Goal: Transaction & Acquisition: Purchase product/service

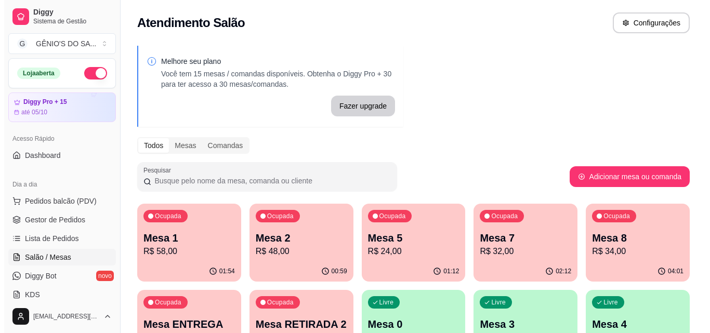
scroll to position [163, 0]
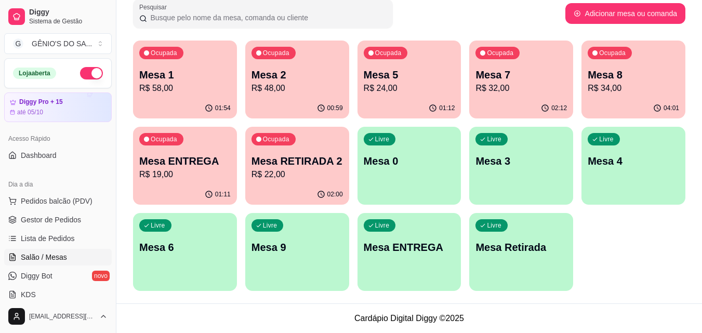
click at [419, 235] on div "Livre Mesa ENTREGA" at bounding box center [410, 246] width 104 height 66
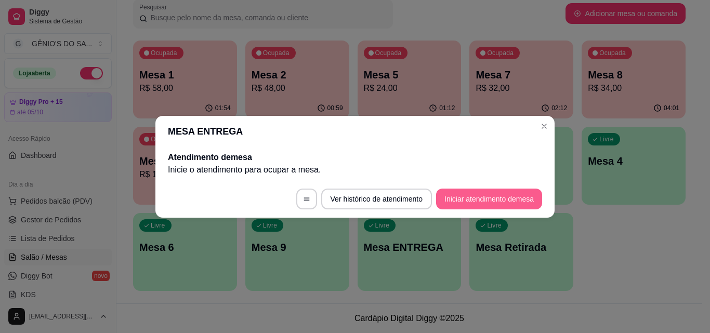
click at [459, 198] on button "Iniciar atendimento de mesa" at bounding box center [489, 199] width 106 height 21
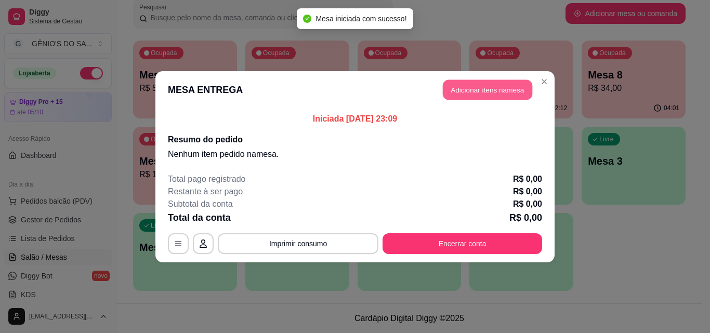
click at [477, 93] on button "Adicionar itens na mesa" at bounding box center [487, 90] width 89 height 20
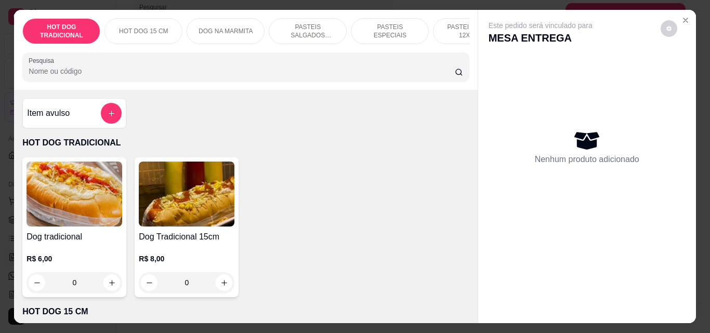
click at [217, 72] on input "Pesquisa" at bounding box center [242, 71] width 426 height 10
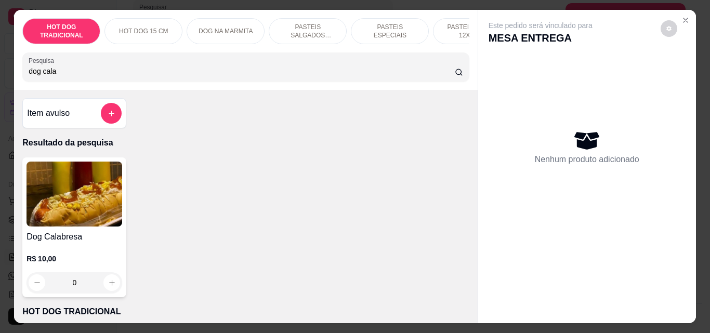
type input "dog cala"
click at [108, 286] on icon "increase-product-quantity" at bounding box center [112, 283] width 8 height 8
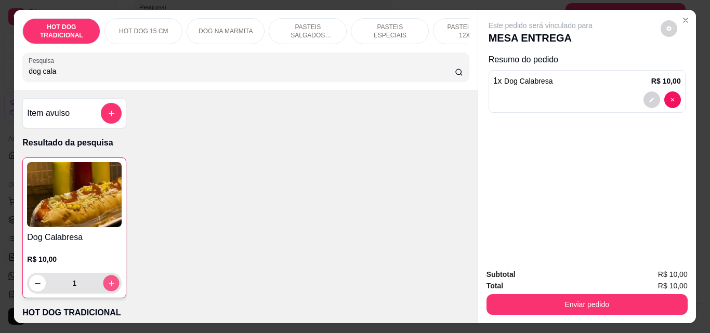
type input "1"
click at [108, 286] on icon "increase-product-quantity" at bounding box center [112, 284] width 8 height 8
type input "3"
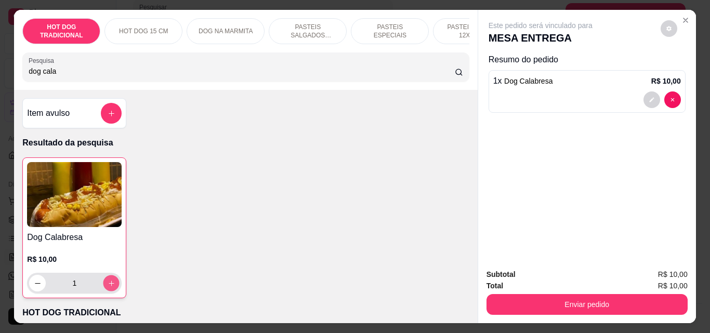
type input "3"
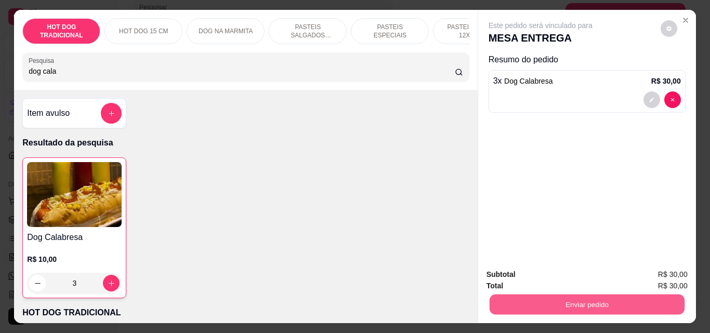
click at [543, 303] on button "Enviar pedido" at bounding box center [586, 304] width 195 height 20
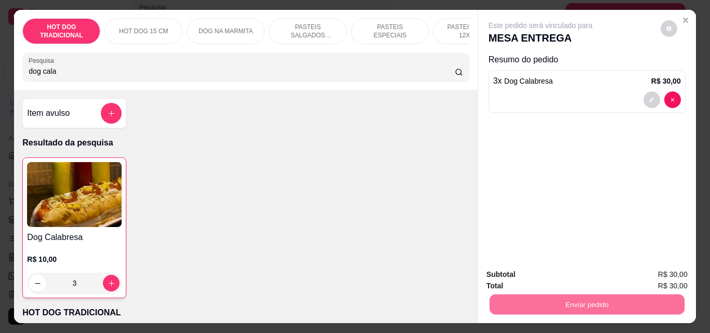
click at [584, 274] on button "Não registrar e enviar pedido" at bounding box center [553, 275] width 108 height 20
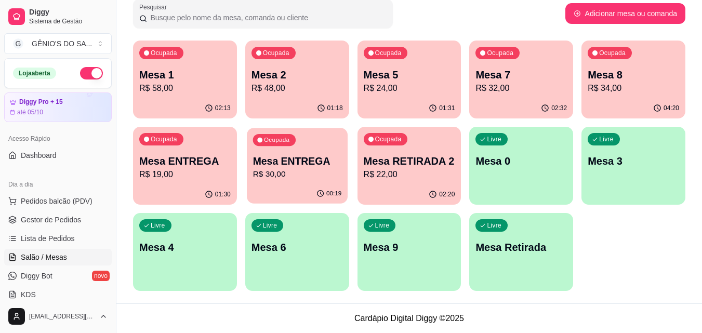
click at [316, 176] on p "R$ 30,00" at bounding box center [297, 174] width 89 height 12
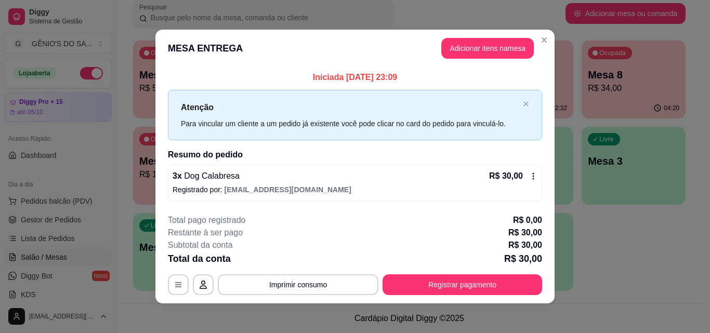
click at [531, 177] on icon at bounding box center [533, 176] width 8 height 8
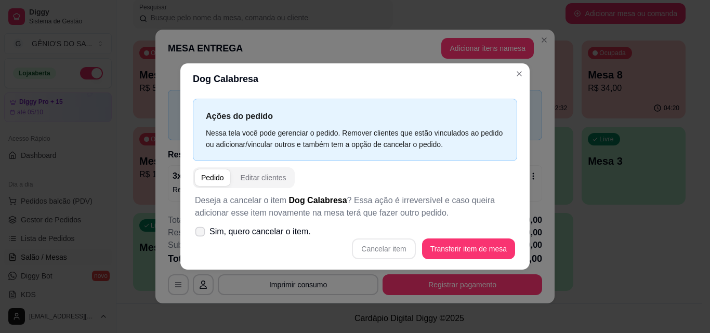
click at [197, 230] on icon at bounding box center [200, 232] width 8 height 6
click at [197, 233] on input "Sim, quero cancelar o item." at bounding box center [197, 236] width 7 height 7
checkbox input "true"
click at [403, 255] on button "Cancelar item" at bounding box center [384, 249] width 62 height 20
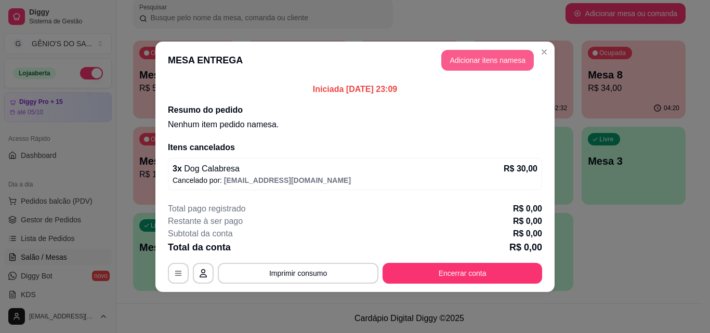
click at [488, 62] on button "Adicionar itens na mesa" at bounding box center [487, 60] width 93 height 21
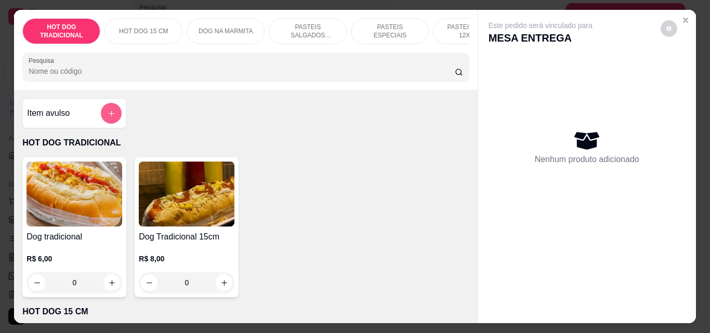
click at [108, 117] on icon "add-separate-item" at bounding box center [112, 114] width 8 height 8
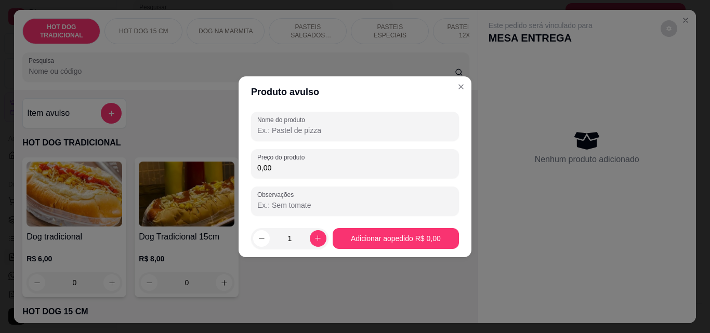
click at [282, 149] on div "Preço do produto 0,00" at bounding box center [355, 163] width 208 height 29
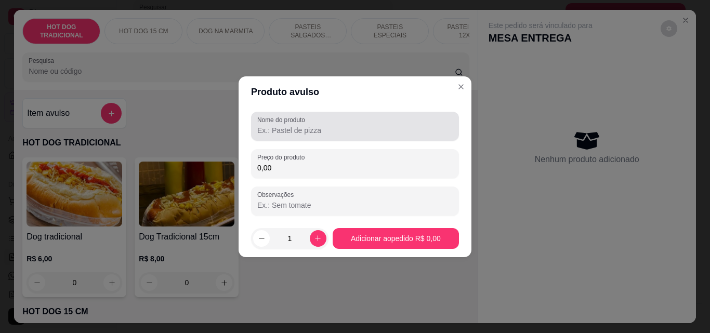
click at [281, 136] on div at bounding box center [355, 126] width 196 height 21
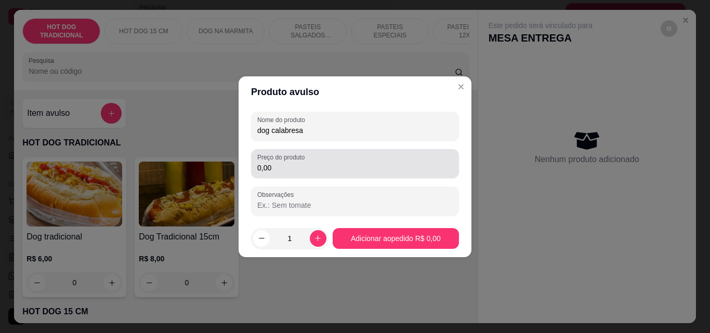
type input "dog calabresa"
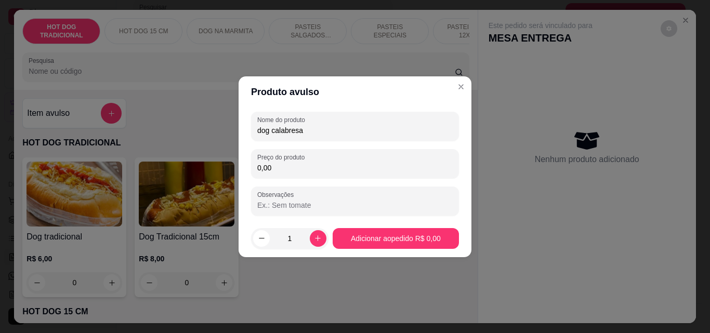
drag, startPoint x: 286, startPoint y: 172, endPoint x: 234, endPoint y: 164, distance: 52.7
click at [235, 165] on div "Produto avulso Nome do produto dog calabresa Preço do produto 0,00 Observações …" at bounding box center [355, 166] width 710 height 333
type input "13,00"
click at [315, 236] on icon "increase-product-quantity" at bounding box center [318, 239] width 8 height 8
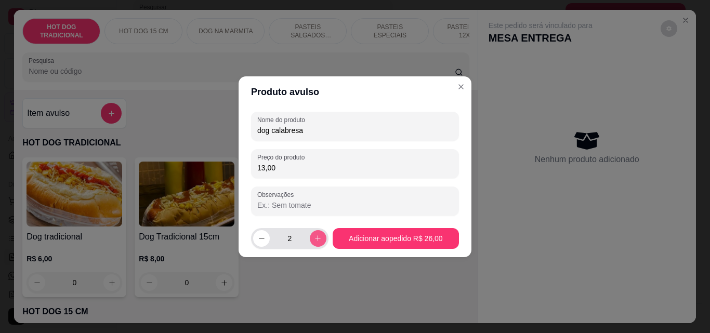
type input "3"
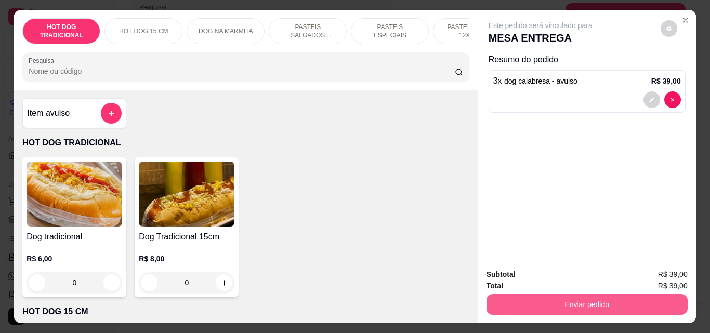
click at [566, 299] on button "Enviar pedido" at bounding box center [587, 304] width 201 height 21
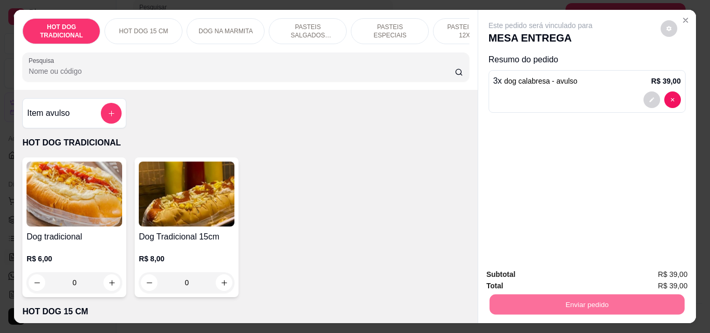
click at [567, 270] on button "Não registrar e enviar pedido" at bounding box center [553, 275] width 108 height 20
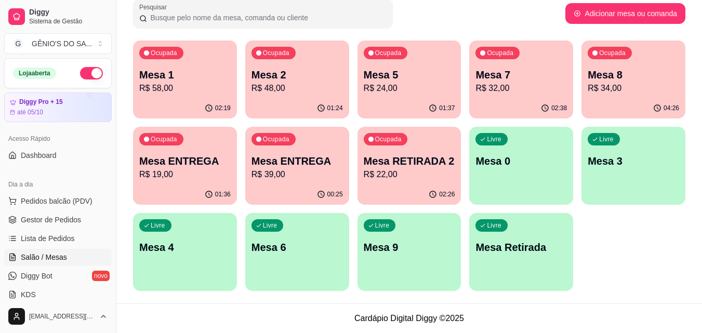
click at [200, 166] on p "Mesa ENTREGA" at bounding box center [185, 161] width 92 height 15
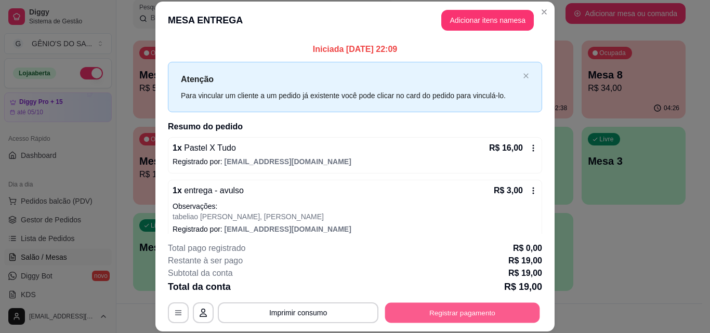
click at [430, 312] on button "Registrar pagamento" at bounding box center [462, 313] width 155 height 20
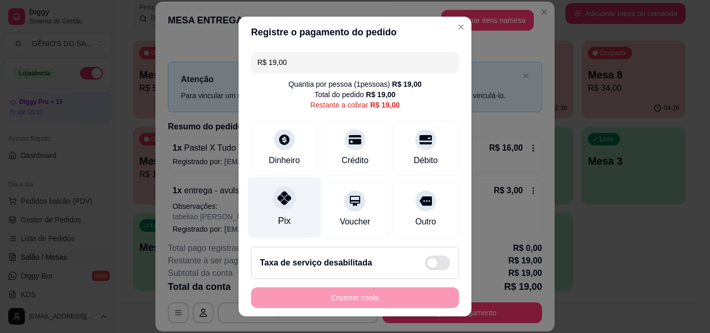
click at [273, 199] on div at bounding box center [284, 198] width 23 height 23
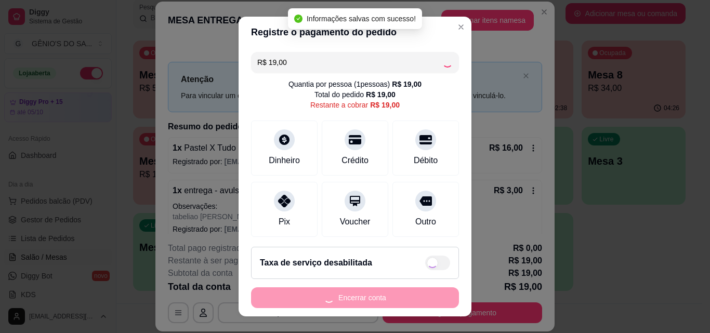
click at [332, 290] on div "Encerrar conta" at bounding box center [355, 298] width 208 height 21
type input "R$ 0,00"
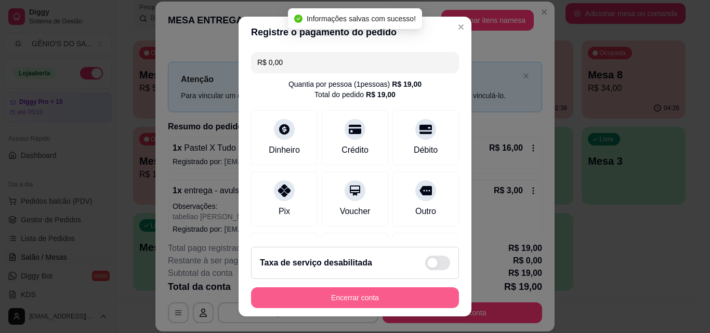
click at [333, 298] on button "Encerrar conta" at bounding box center [355, 298] width 208 height 21
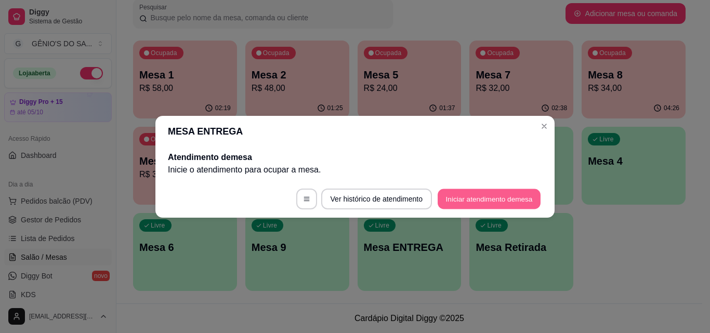
click at [488, 194] on button "Iniciar atendimento de mesa" at bounding box center [489, 199] width 103 height 20
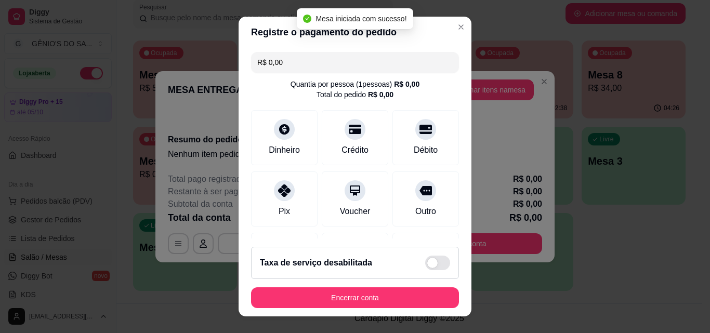
click at [440, 23] on header "Registre o pagamento do pedido" at bounding box center [355, 32] width 233 height 31
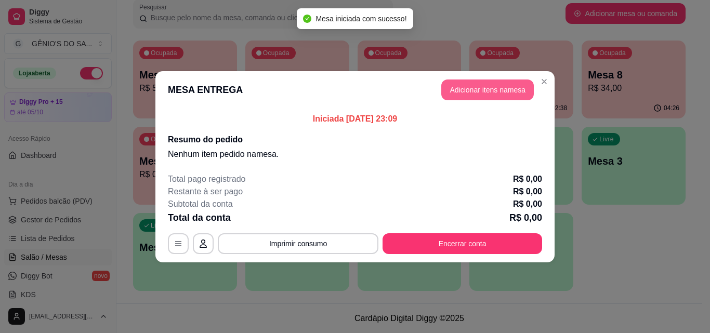
click at [474, 87] on button "Adicionar itens na mesa" at bounding box center [487, 90] width 93 height 21
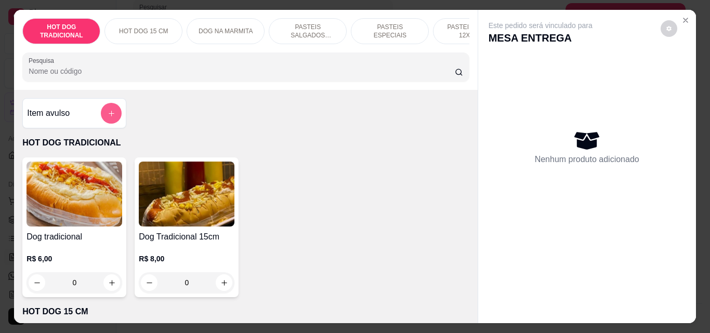
click at [109, 114] on icon "add-separate-item" at bounding box center [112, 114] width 8 height 8
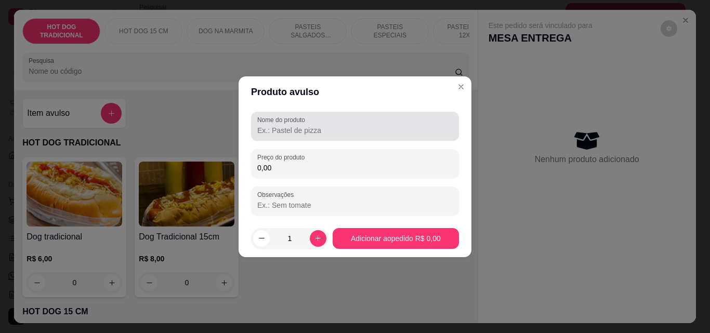
click at [378, 123] on div at bounding box center [355, 126] width 196 height 21
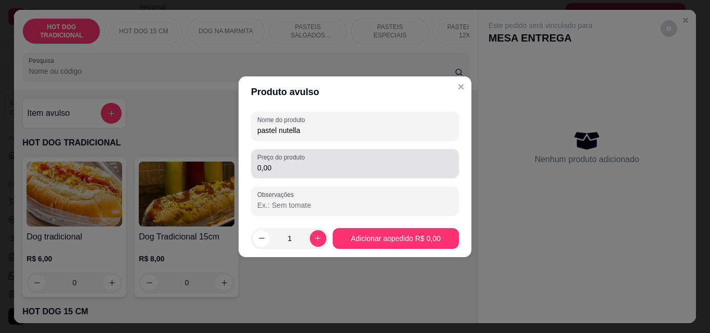
type input "pastel nutella"
click at [316, 172] on input "0,00" at bounding box center [355, 168] width 196 height 10
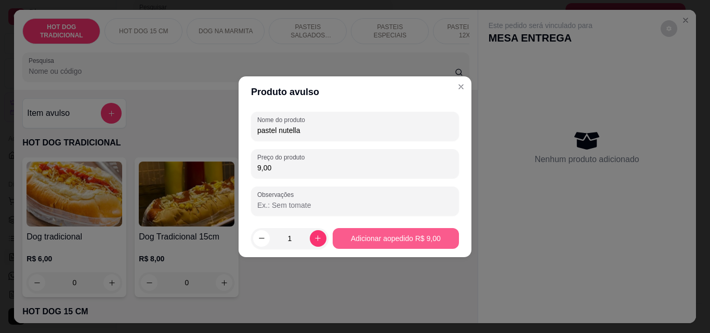
type input "9,00"
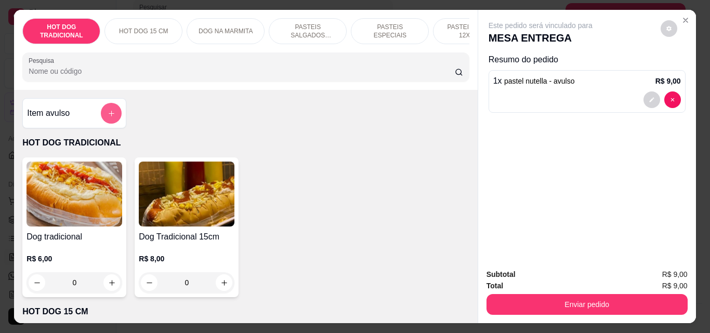
click at [108, 113] on button "add-separate-item" at bounding box center [111, 113] width 21 height 21
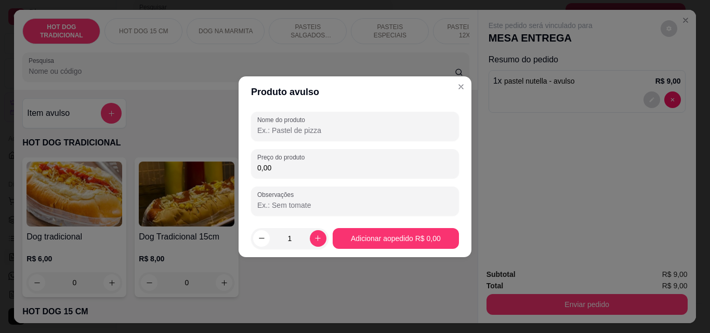
click at [317, 145] on div "Nome do produto Preço do produto 0,00 Observações" at bounding box center [355, 164] width 208 height 104
click at [307, 131] on input "Nome do produto" at bounding box center [355, 130] width 196 height 10
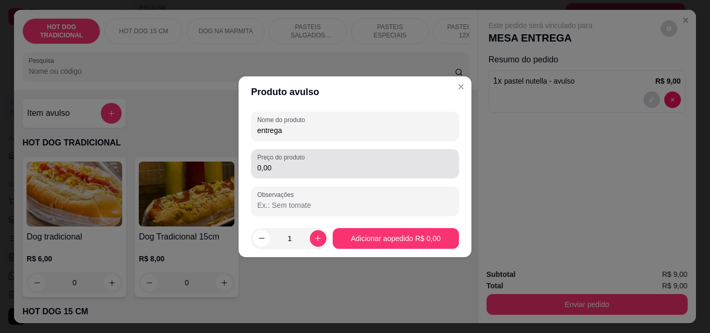
type input "entrega"
click at [275, 164] on input "0,00" at bounding box center [355, 168] width 196 height 10
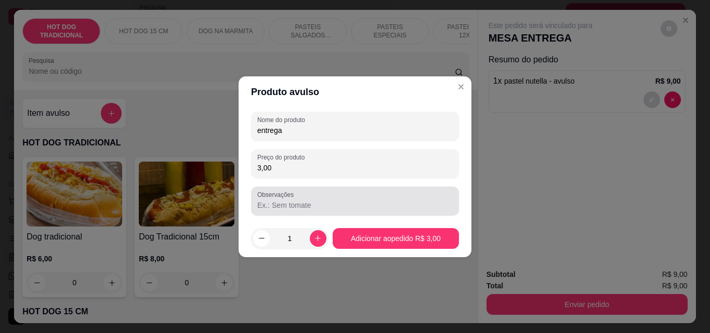
type input "3,00"
click at [307, 202] on input "Observações" at bounding box center [355, 205] width 196 height 10
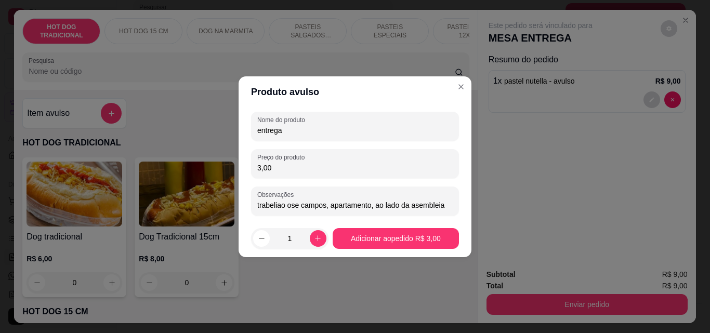
type input "trabeliao ose campos, apartamento, ao lado da asembleia"
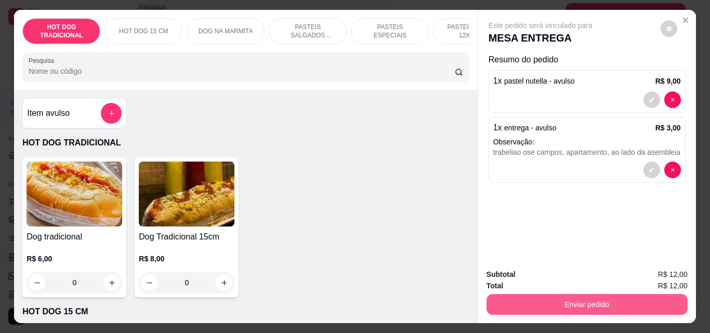
click at [625, 302] on button "Enviar pedido" at bounding box center [587, 304] width 201 height 21
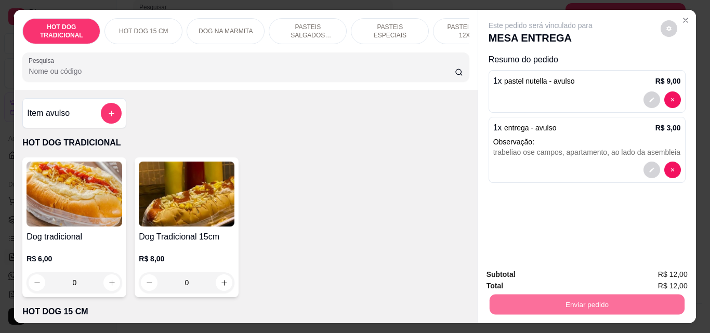
click at [584, 272] on button "Não registrar e enviar pedido" at bounding box center [552, 274] width 105 height 19
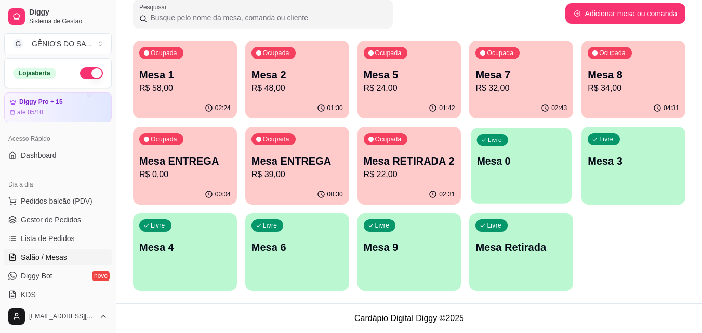
click at [512, 173] on div "Livre Mesa 0" at bounding box center [521, 159] width 101 height 63
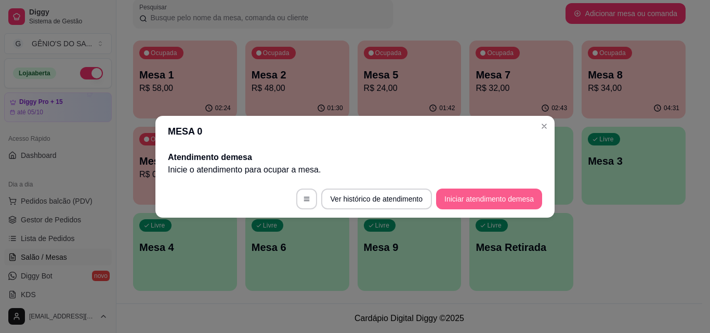
click at [504, 193] on button "Iniciar atendimento de mesa" at bounding box center [489, 199] width 106 height 21
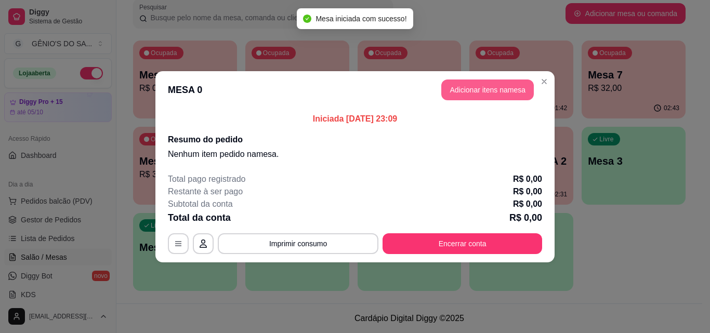
click at [453, 98] on button "Adicionar itens na mesa" at bounding box center [487, 90] width 93 height 21
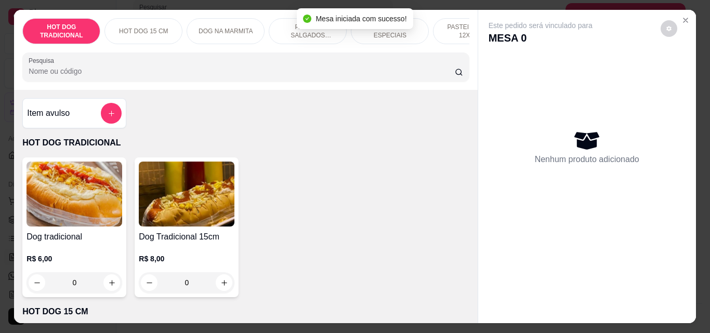
click at [307, 32] on p "PASTEIS SALGADOS 12X20cm" at bounding box center [308, 31] width 60 height 17
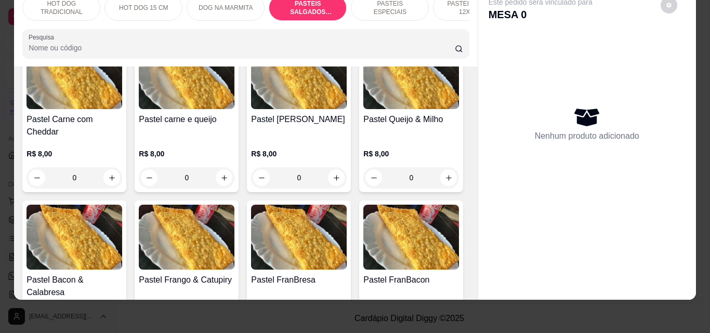
scroll to position [1123, 0]
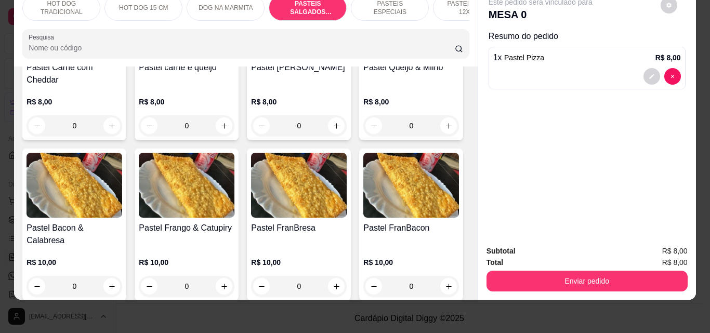
type input "1"
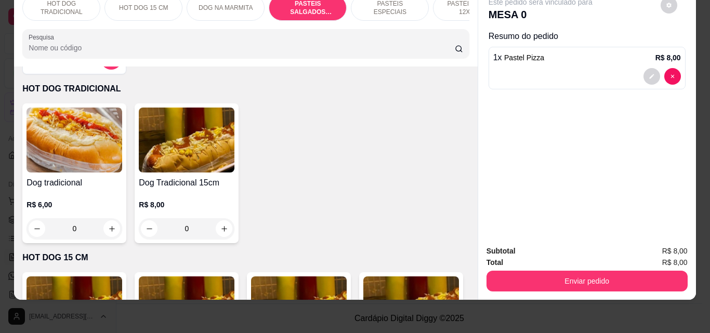
scroll to position [0, 0]
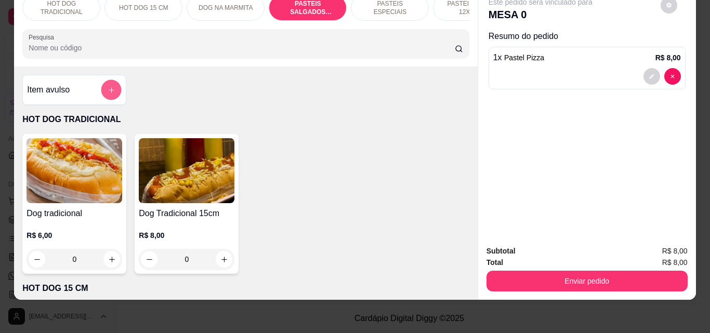
click at [109, 95] on button "add-separate-item" at bounding box center [111, 90] width 20 height 20
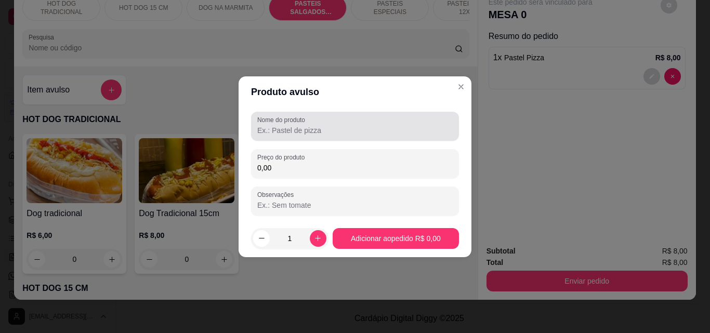
click at [271, 129] on input "Nome do produto" at bounding box center [355, 130] width 196 height 10
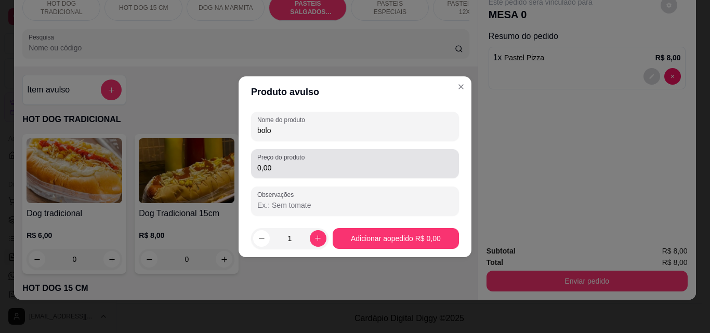
type input "bolo"
click at [267, 172] on input "0,00" at bounding box center [355, 168] width 196 height 10
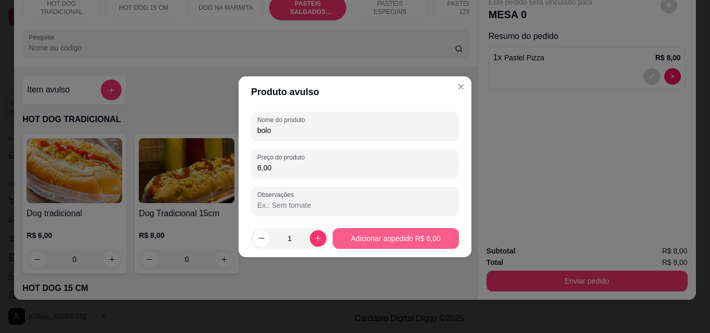
type input "6,00"
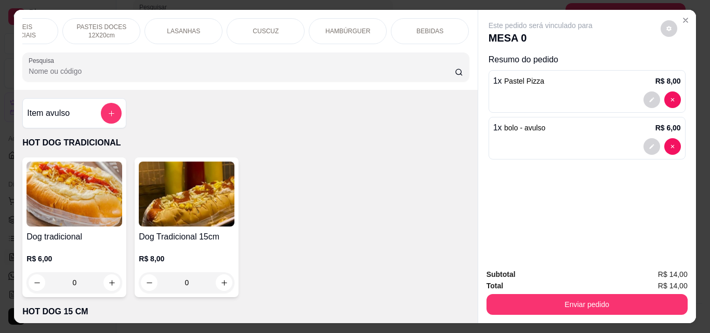
click at [424, 34] on div "BEBIDAS" at bounding box center [430, 31] width 78 height 26
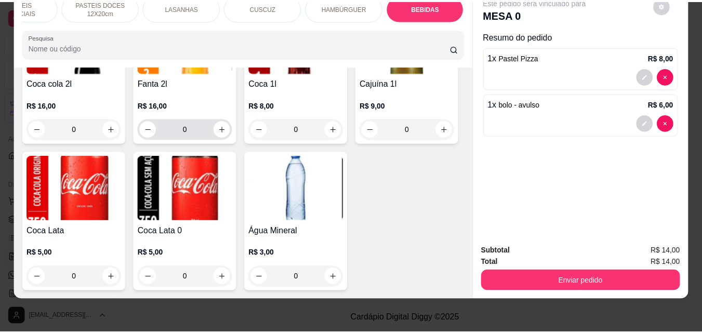
scroll to position [3648, 0]
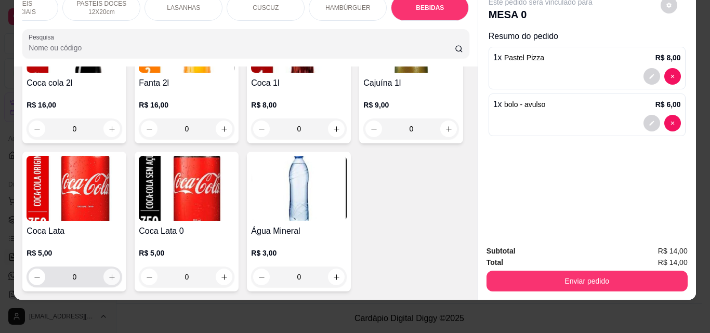
click at [116, 273] on icon "increase-product-quantity" at bounding box center [112, 277] width 8 height 8
type input "1"
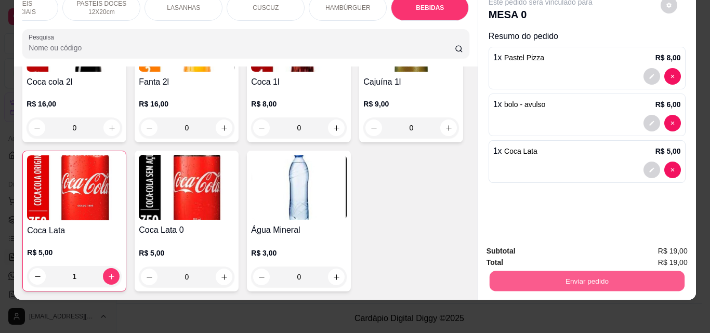
click at [557, 276] on button "Enviar pedido" at bounding box center [586, 281] width 195 height 20
click at [558, 243] on button "Não registrar e enviar pedido" at bounding box center [552, 247] width 105 height 19
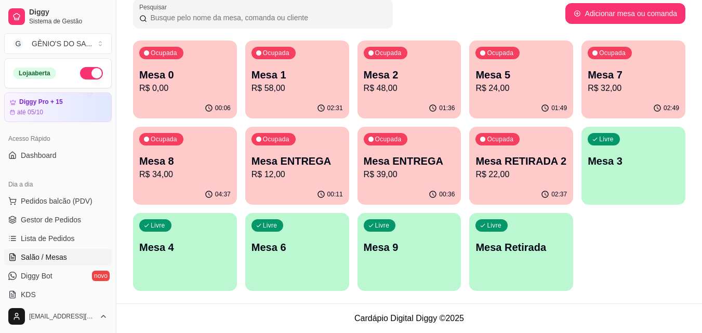
scroll to position [0, 0]
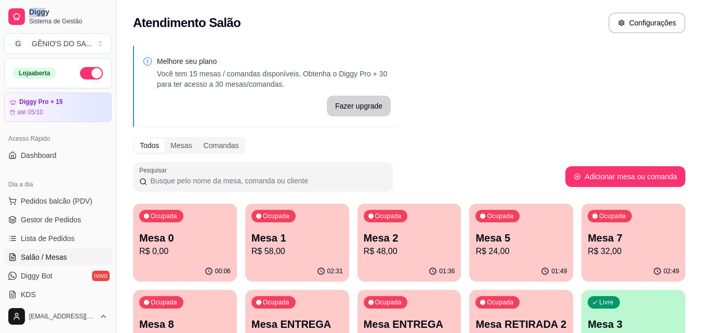
drag, startPoint x: 710, startPoint y: 12, endPoint x: 0, endPoint y: -30, distance: 711.0
click at [0, 0] on html "Diggy Sistema de Gestão G GÊNIO'S DO SA ... Loja aberta Diggy Pro + 15 até 05/1…" at bounding box center [351, 166] width 702 height 333
